Goal: Navigation & Orientation: Find specific page/section

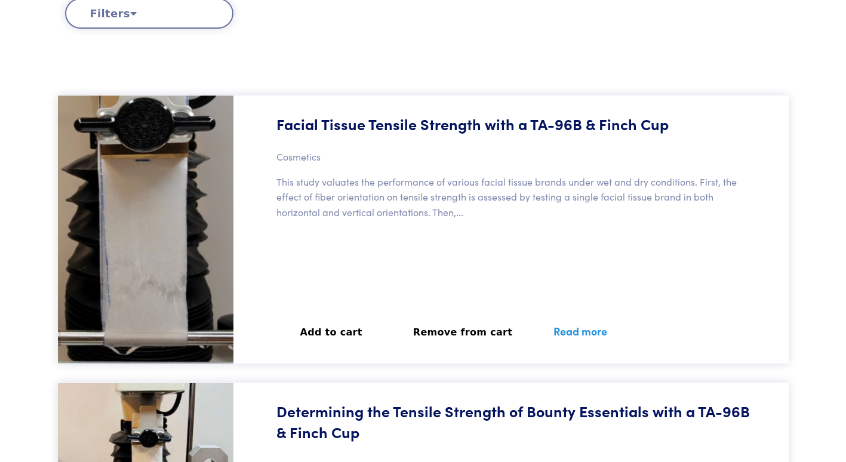
scroll to position [411, 0]
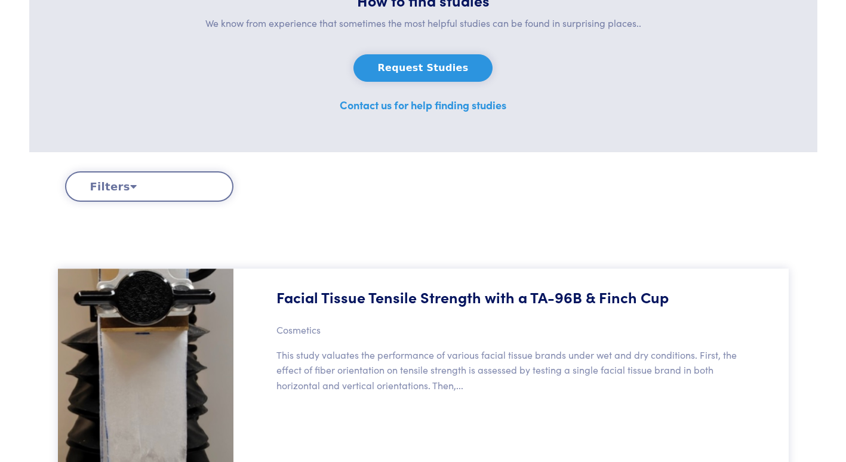
scroll to position [65, 0]
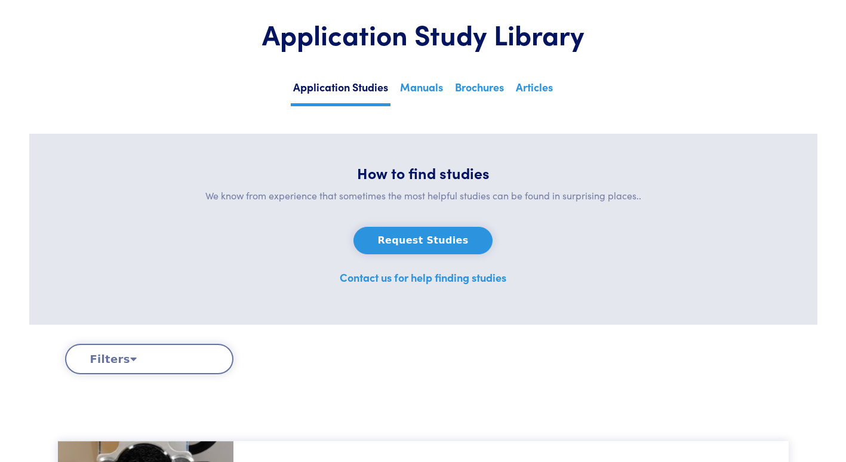
click at [424, 77] on link "Manuals" at bounding box center [422, 90] width 48 height 26
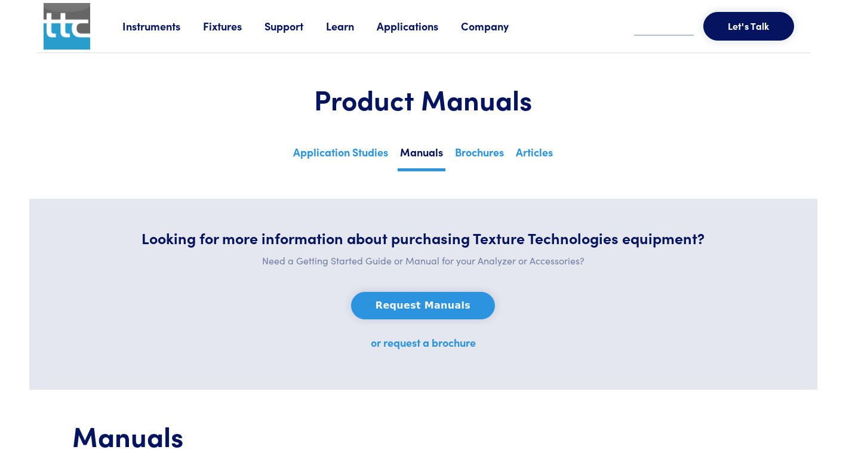
click at [478, 158] on link "Brochures" at bounding box center [480, 155] width 54 height 26
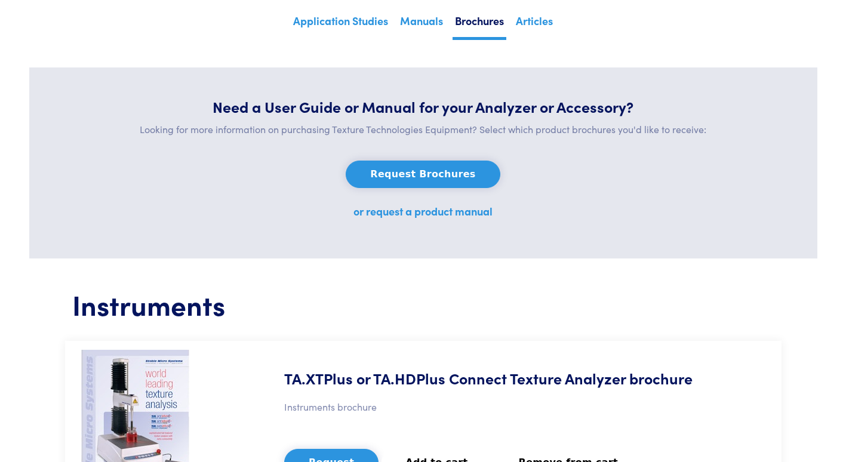
scroll to position [125, 0]
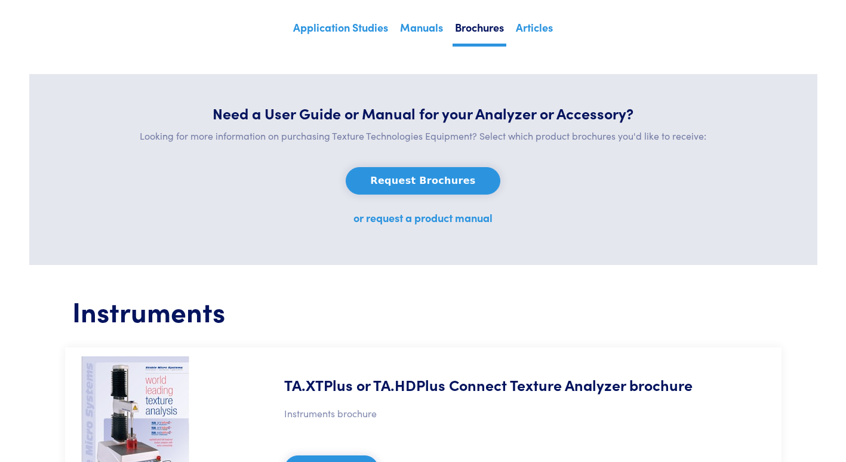
click at [315, 35] on link "Application Studies" at bounding box center [341, 30] width 100 height 26
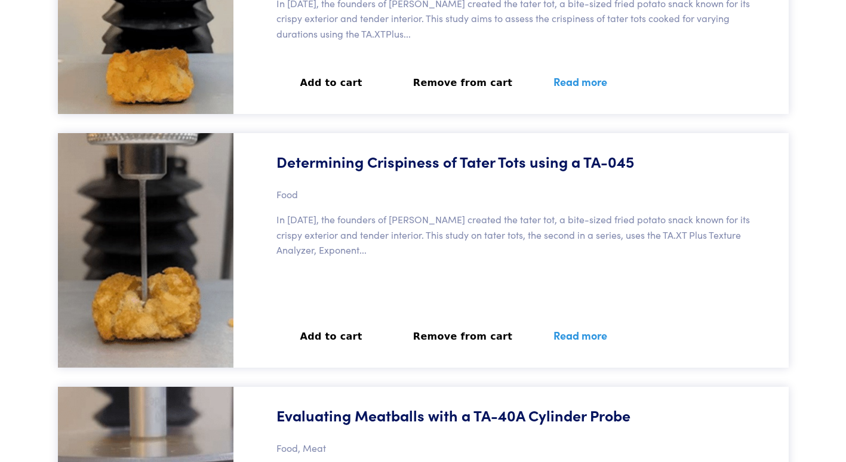
scroll to position [1843, 0]
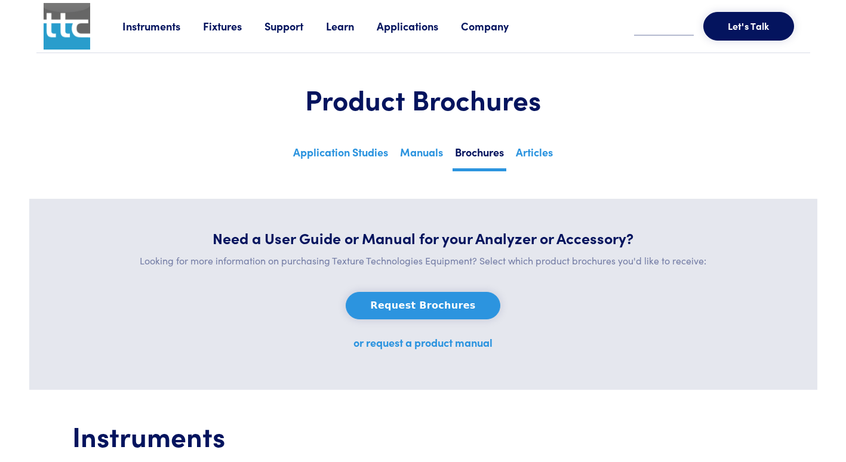
scroll to position [11, 0]
